Goal: Task Accomplishment & Management: Use online tool/utility

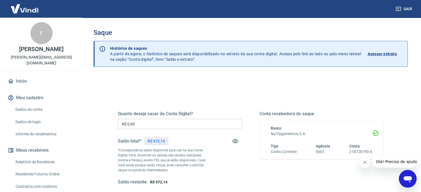
click at [141, 126] on input "R$ 0,00" at bounding box center [180, 124] width 124 height 10
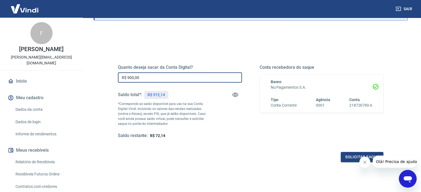
scroll to position [81, 0]
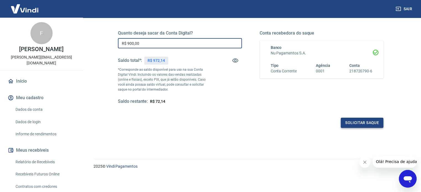
type input "R$ 900,00"
click at [363, 125] on button "Solicitar saque" at bounding box center [362, 123] width 43 height 10
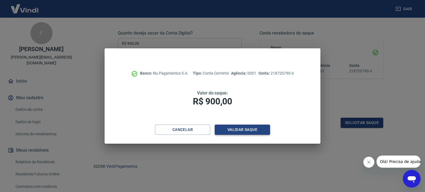
click at [239, 132] on button "Validar saque" at bounding box center [242, 130] width 55 height 10
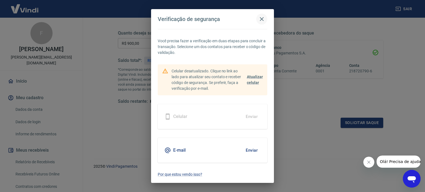
click at [263, 18] on icon "button" at bounding box center [262, 19] width 7 height 7
